Goal: Task Accomplishment & Management: Manage account settings

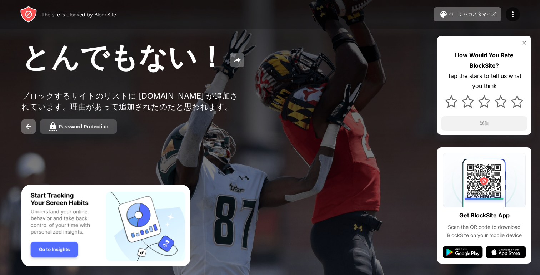
click at [112, 134] on button "Password Protection" at bounding box center [78, 126] width 77 height 14
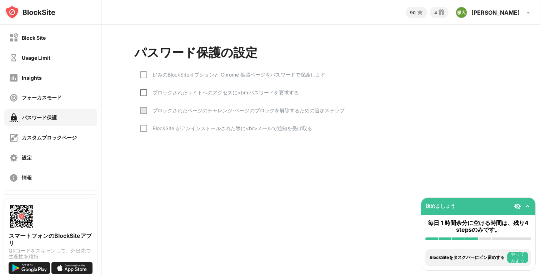
click at [146, 96] on div at bounding box center [143, 92] width 7 height 7
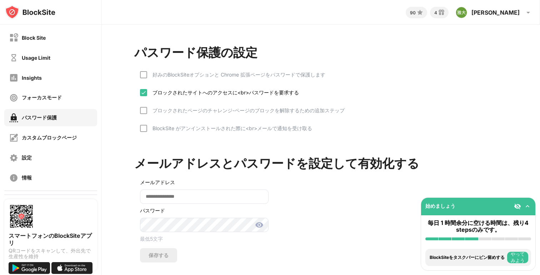
scroll to position [15, 0]
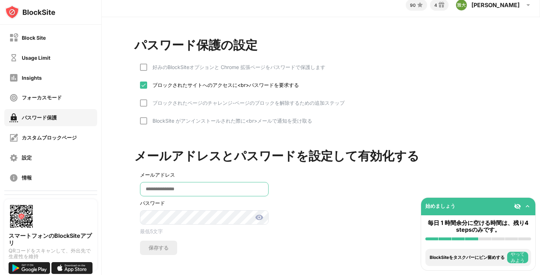
click at [194, 188] on input "email" at bounding box center [204, 189] width 129 height 14
click at [153, 82] on div "ブロックされたサイトへのアクセスに<br>パスワードを要求する" at bounding box center [223, 85] width 152 height 7
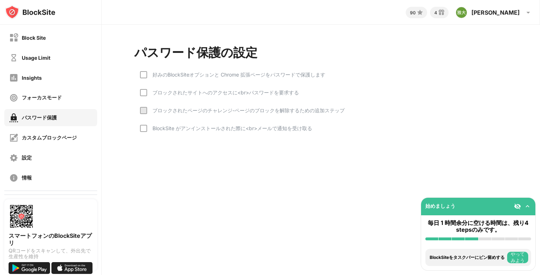
click at [149, 114] on div "ブロックされたページのチャレンジ-ページのブロックを解除するための追加ステップ" at bounding box center [246, 110] width 198 height 7
click at [147, 113] on div at bounding box center [143, 110] width 7 height 7
click at [144, 114] on div at bounding box center [143, 110] width 7 height 7
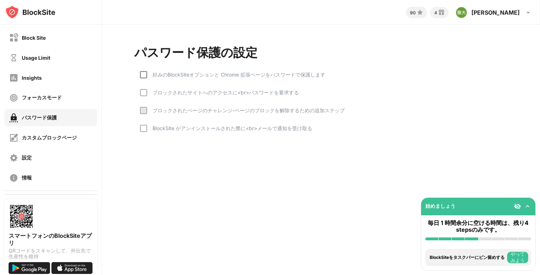
click at [144, 78] on div at bounding box center [143, 74] width 7 height 7
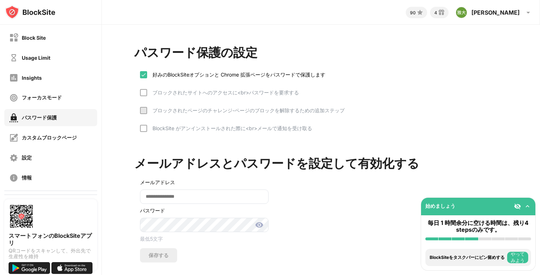
scroll to position [8, 0]
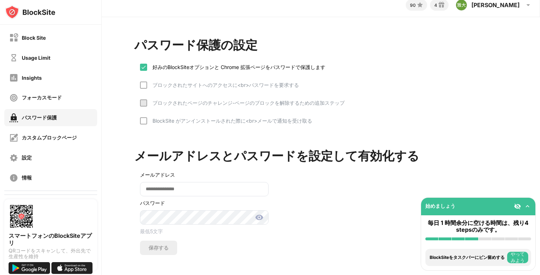
click at [148, 71] on div "好みのBlockSiteオプションと Chrome 拡張ページをパスワードで保護します" at bounding box center [236, 67] width 178 height 7
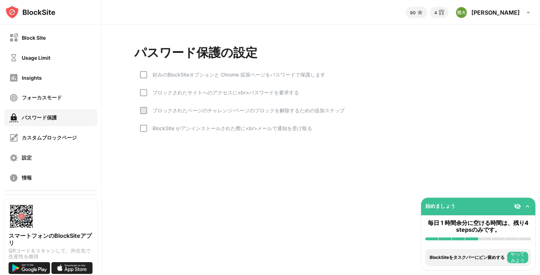
click at [147, 88] on div "好みのBlockSiteオプションと Chrome 拡張ページをパスワードで保護します" at bounding box center [232, 80] width 185 height 18
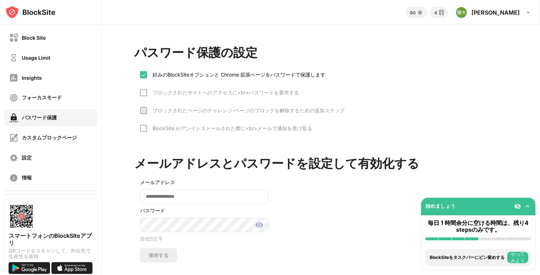
click at [146, 100] on div "ブロックされたサイトへのアクセスに<br>パスワードを要求する" at bounding box center [219, 98] width 159 height 18
click at [144, 81] on div "好みのBlockSiteオプションと Chrome 拡張ページをパスワードで保護します" at bounding box center [232, 80] width 185 height 18
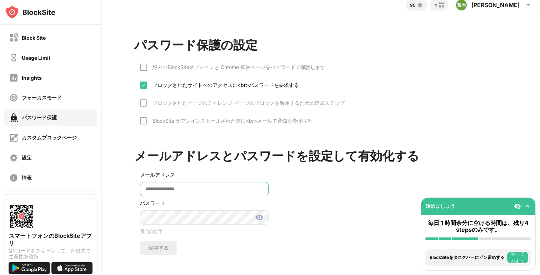
click at [194, 185] on input "email" at bounding box center [204, 189] width 129 height 14
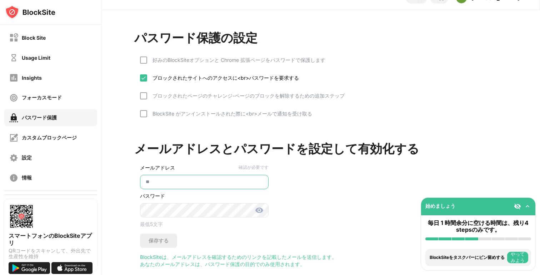
type input "*"
type input "**********"
click at [103, 218] on div "**********" at bounding box center [321, 148] width 438 height 277
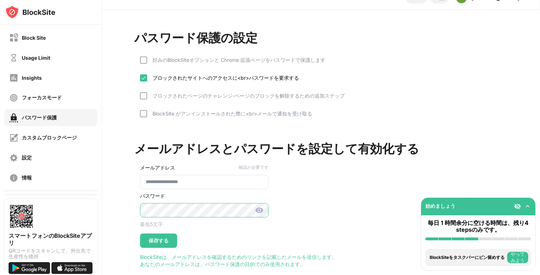
click at [130, 208] on div "**********" at bounding box center [321, 148] width 438 height 277
click at [261, 214] on img at bounding box center [259, 210] width 9 height 9
click at [177, 240] on div "**********" at bounding box center [201, 204] width 134 height 88
click at [172, 243] on div "保存する" at bounding box center [158, 240] width 37 height 14
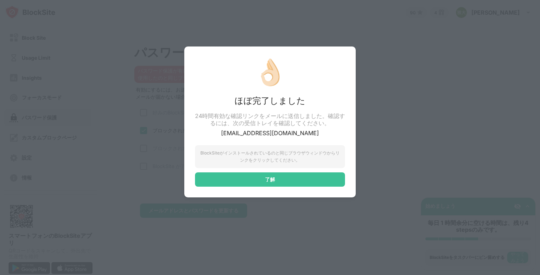
scroll to position [0, 0]
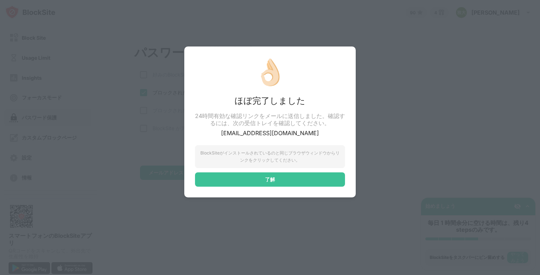
click at [285, 162] on div "BlockSiteがインストールされているのと同じブラウザウィンドウからリンクをクリックしてください。" at bounding box center [270, 156] width 150 height 23
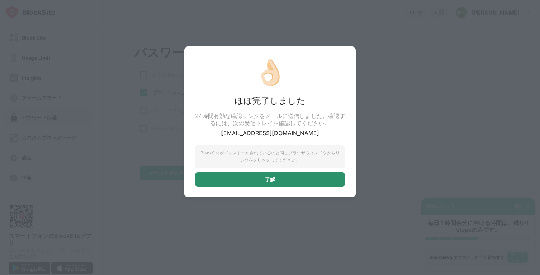
click at [284, 183] on div "了解" at bounding box center [270, 179] width 150 height 14
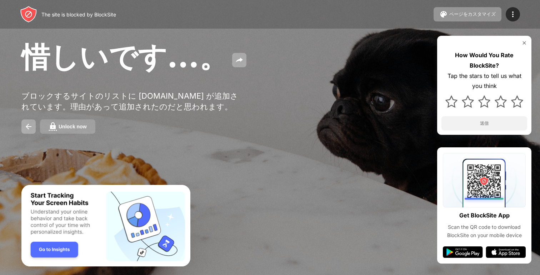
click at [93, 134] on button "Unlock now" at bounding box center [67, 126] width 55 height 14
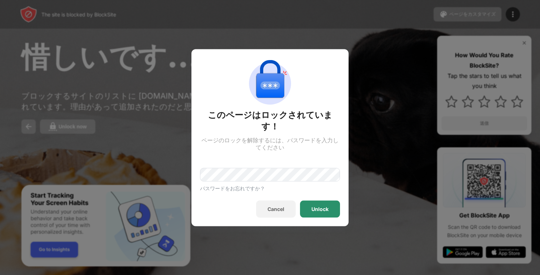
click at [311, 200] on div "Unlock" at bounding box center [320, 208] width 40 height 17
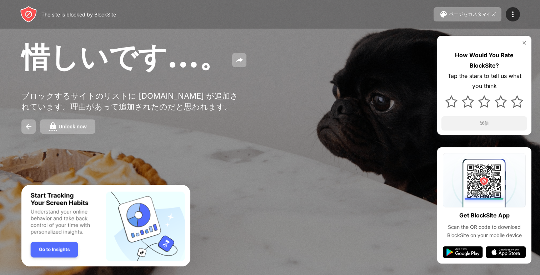
click at [58, 125] on div "惜しいです…。 ブロックするサイトのリストに youtube.com が追加されています。理由があって追加されたのだと思われます。 Unlock now Ho…" at bounding box center [270, 86] width 540 height 172
click at [58, 129] on button "Unlock now" at bounding box center [67, 126] width 55 height 14
click at [82, 129] on div "Unlock now" at bounding box center [73, 127] width 28 height 6
